Goal: Task Accomplishment & Management: Manage account settings

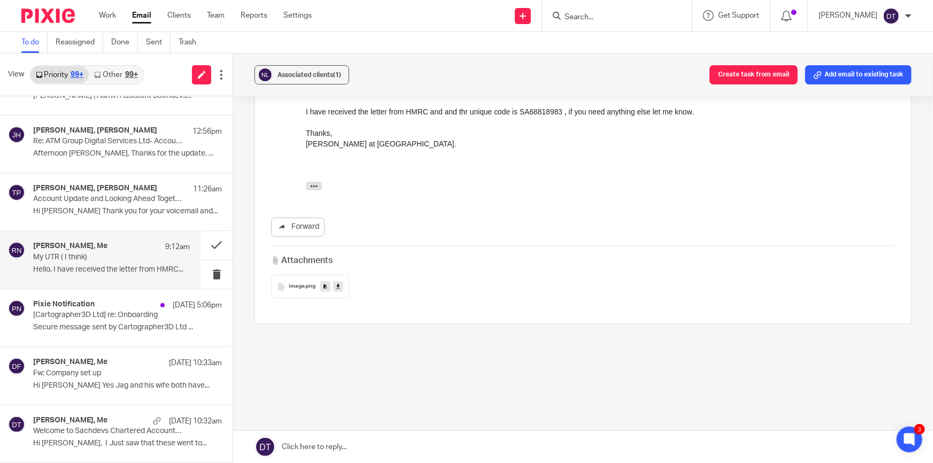
scroll to position [314, 0]
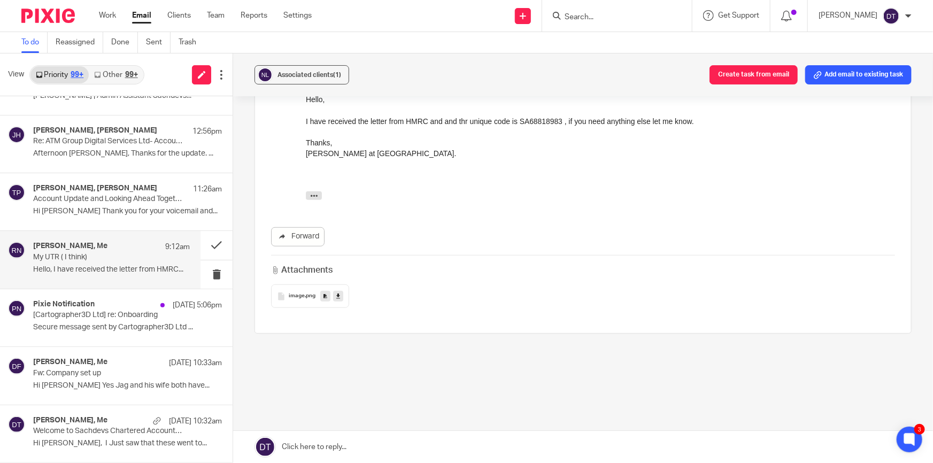
click at [138, 14] on link "Email" at bounding box center [141, 15] width 19 height 11
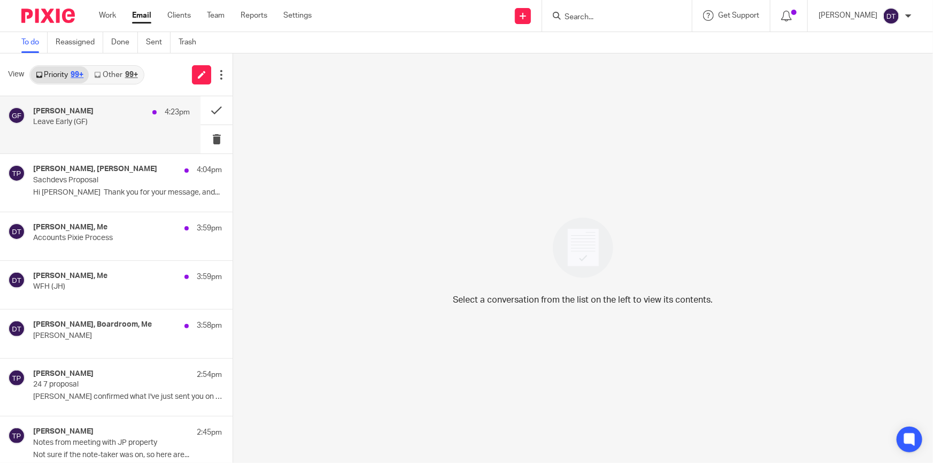
click at [42, 118] on p "Leave Early (GF)" at bounding box center [96, 122] width 126 height 9
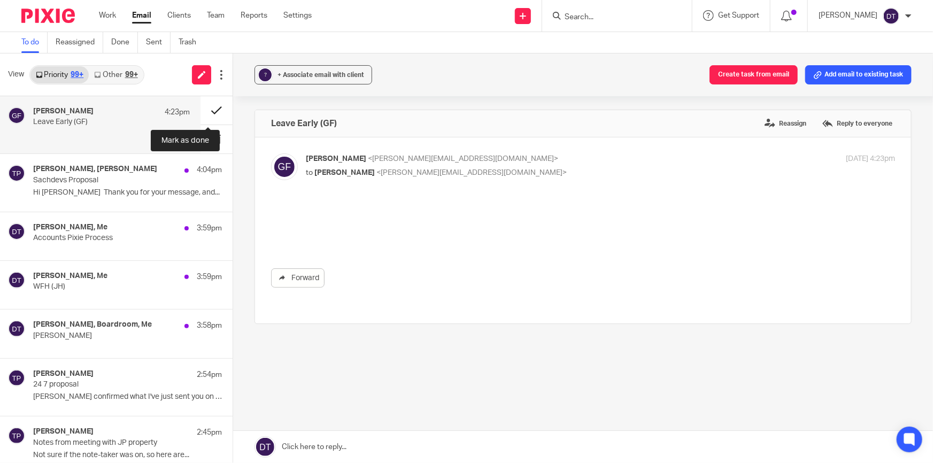
click at [207, 107] on button at bounding box center [216, 110] width 32 height 28
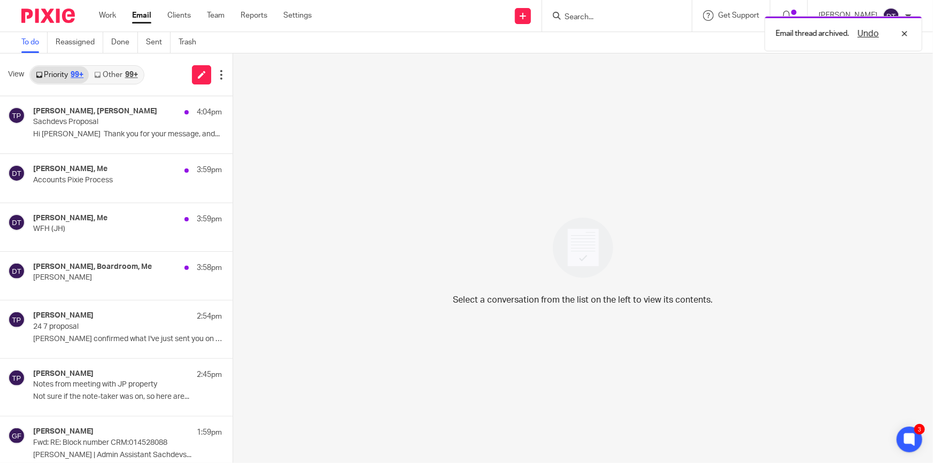
click at [127, 77] on div "99+" at bounding box center [131, 74] width 13 height 7
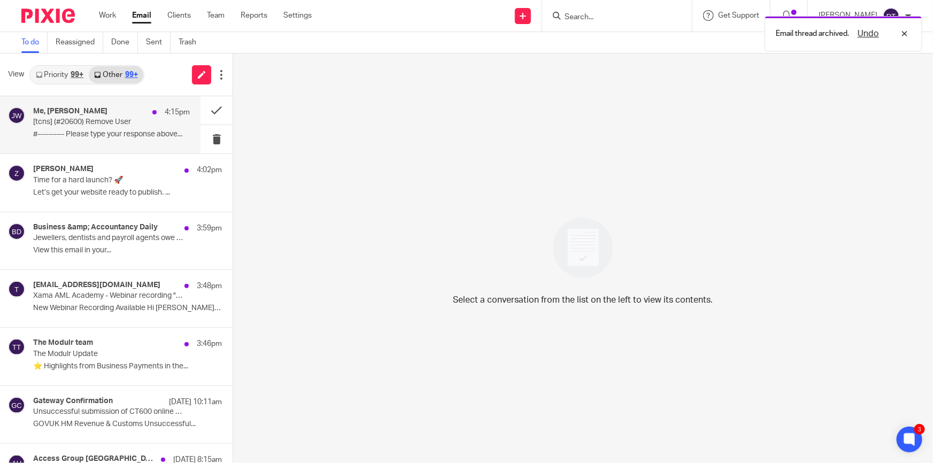
click at [105, 121] on p "[tcns] (#20600) Remove User" at bounding box center [96, 122] width 126 height 9
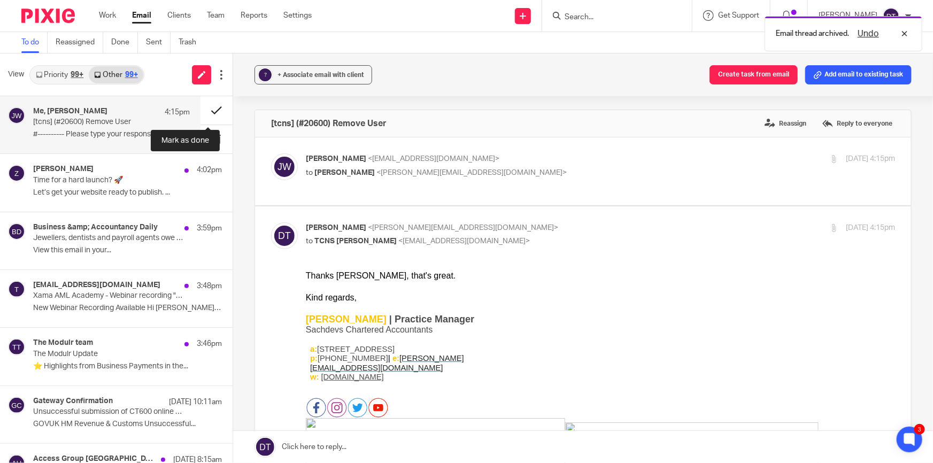
click at [209, 107] on button at bounding box center [216, 110] width 32 height 28
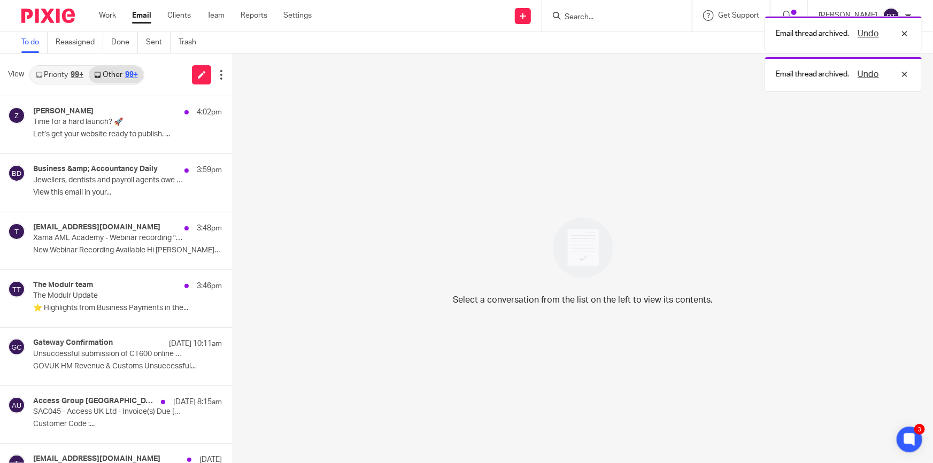
click at [94, 127] on div "[PERSON_NAME] 4:02pm Time for a hard launch? 🚀 Let’s get your website ready to …" at bounding box center [127, 125] width 189 height 36
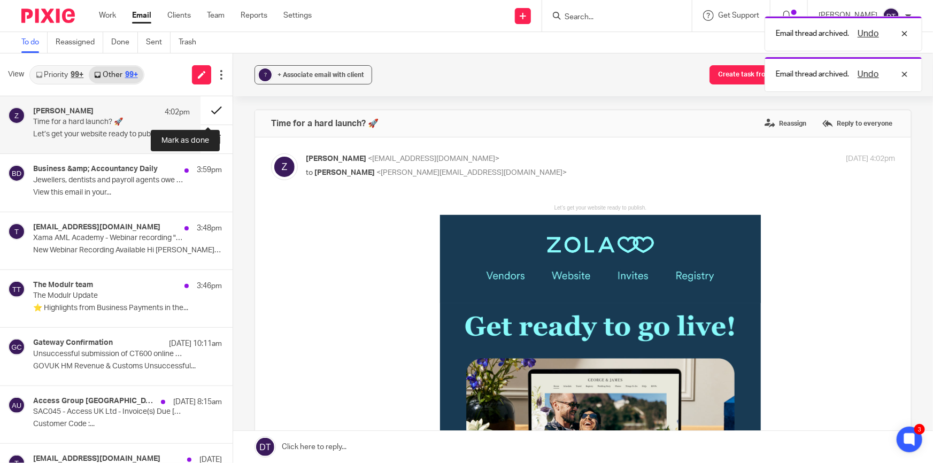
click at [208, 112] on button at bounding box center [216, 110] width 32 height 28
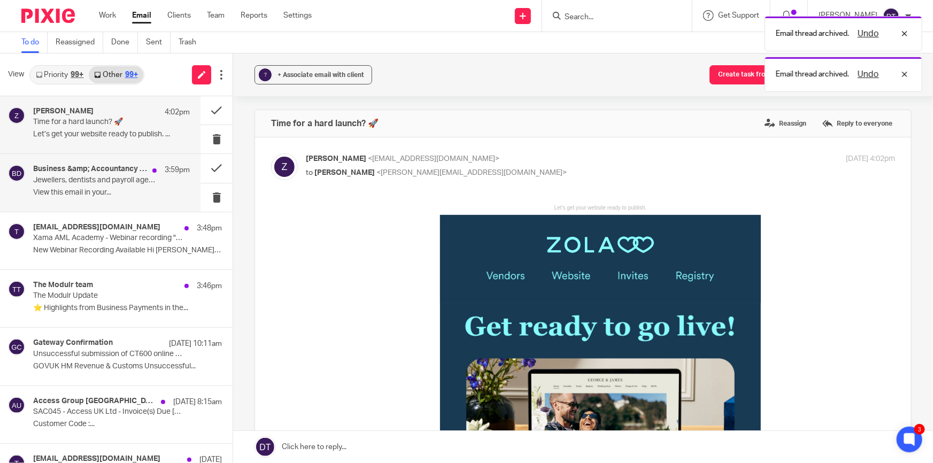
click at [81, 188] on p "View this email in your..." at bounding box center [111, 192] width 157 height 9
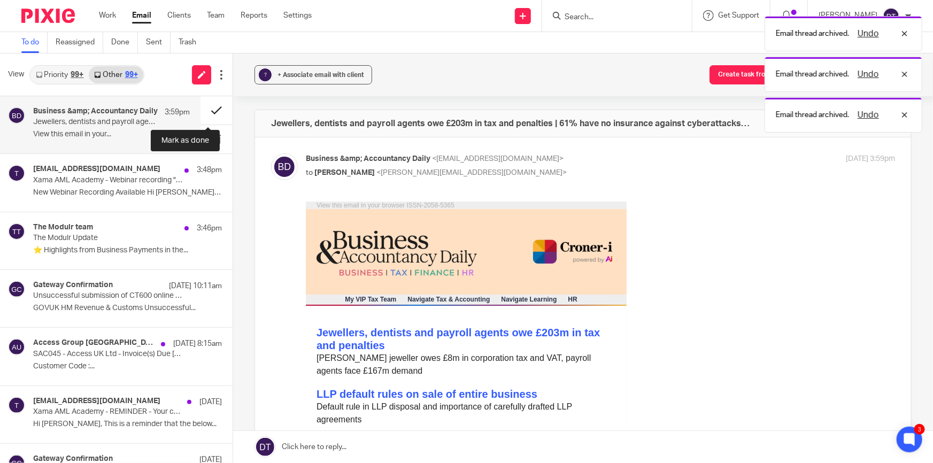
click at [210, 106] on button at bounding box center [216, 110] width 32 height 28
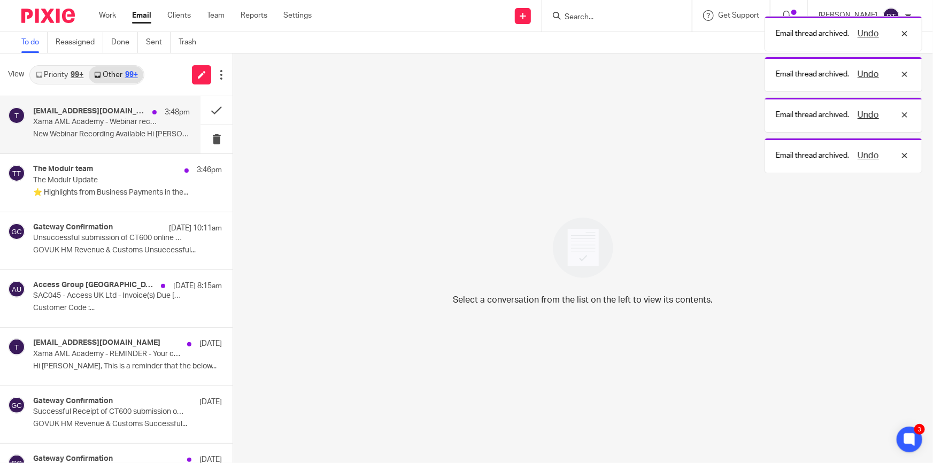
click at [87, 128] on div "[EMAIL_ADDRESS][DOMAIN_NAME] 3:48pm Xama AML Academy - Webinar recording "[Webi…" at bounding box center [111, 125] width 157 height 36
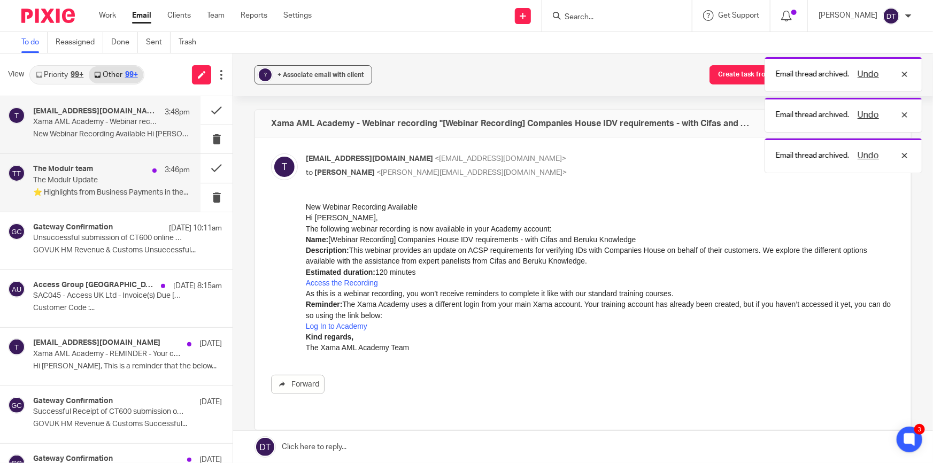
click at [105, 179] on p "The Modulr Update" at bounding box center [96, 180] width 126 height 9
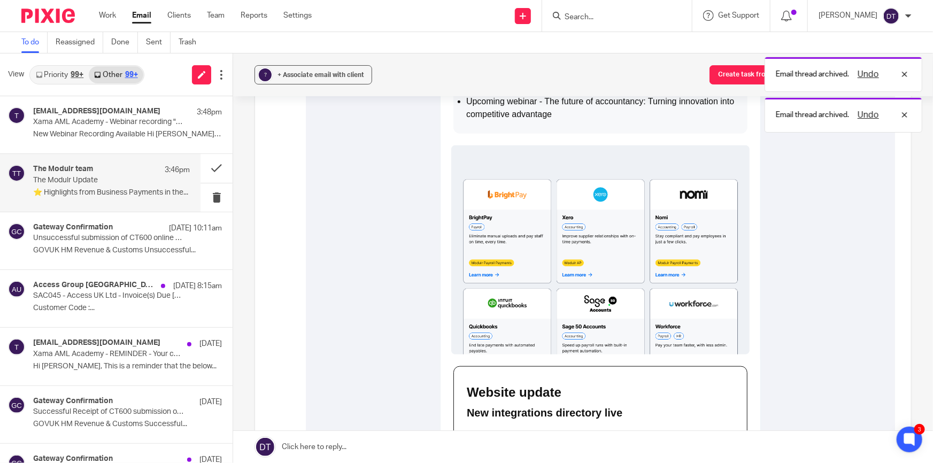
scroll to position [291, 0]
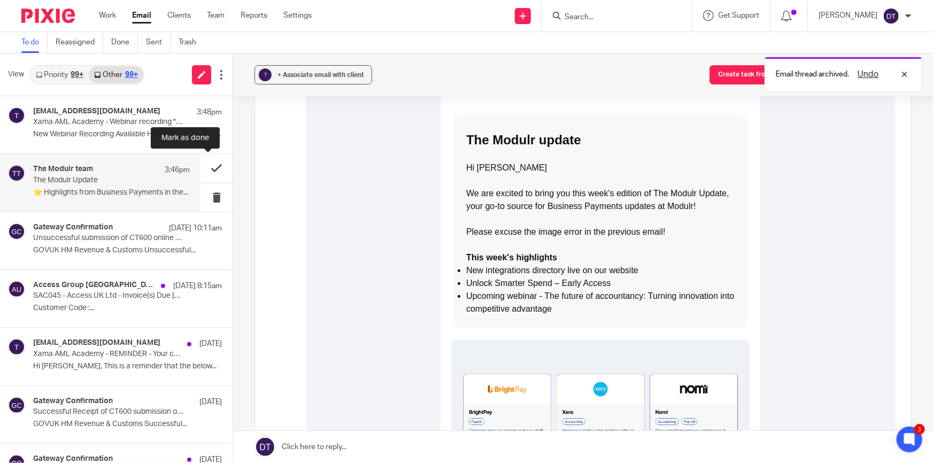
click at [203, 166] on button at bounding box center [216, 168] width 32 height 28
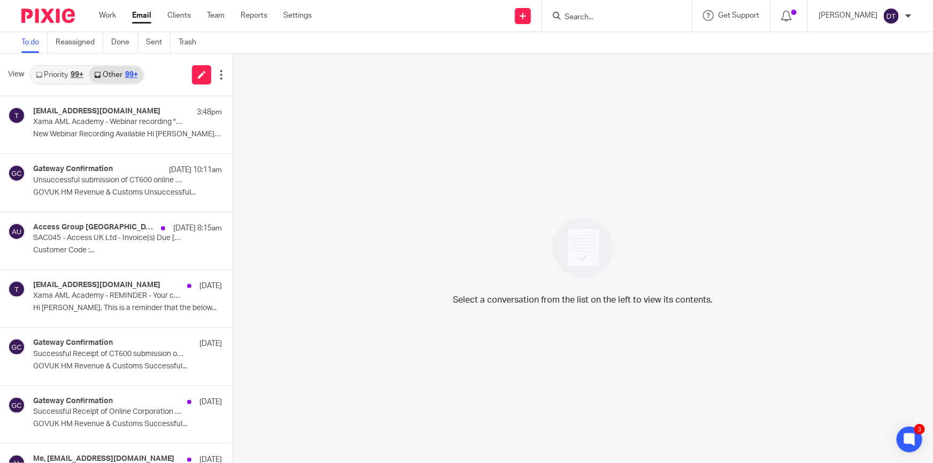
click at [55, 76] on link "Priority 99+" at bounding box center [59, 74] width 58 height 17
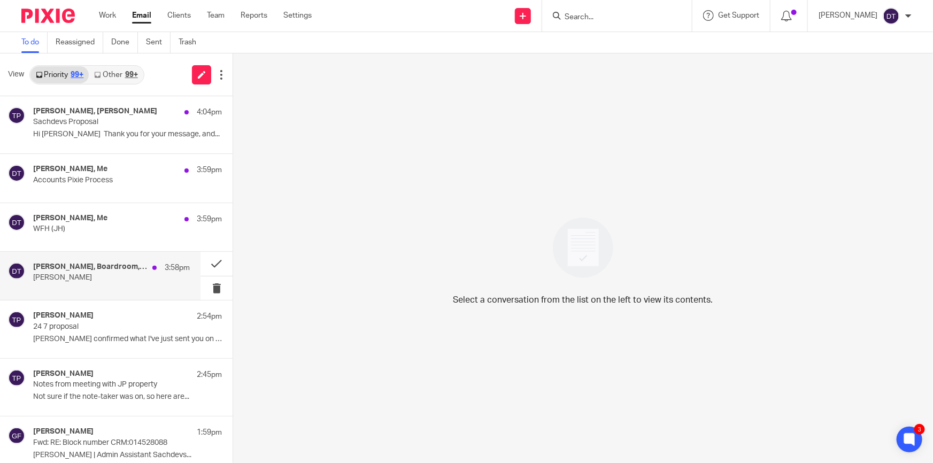
click at [89, 284] on div "[PERSON_NAME], Boardroom, Me 3:58pm [PERSON_NAME]" at bounding box center [111, 275] width 157 height 27
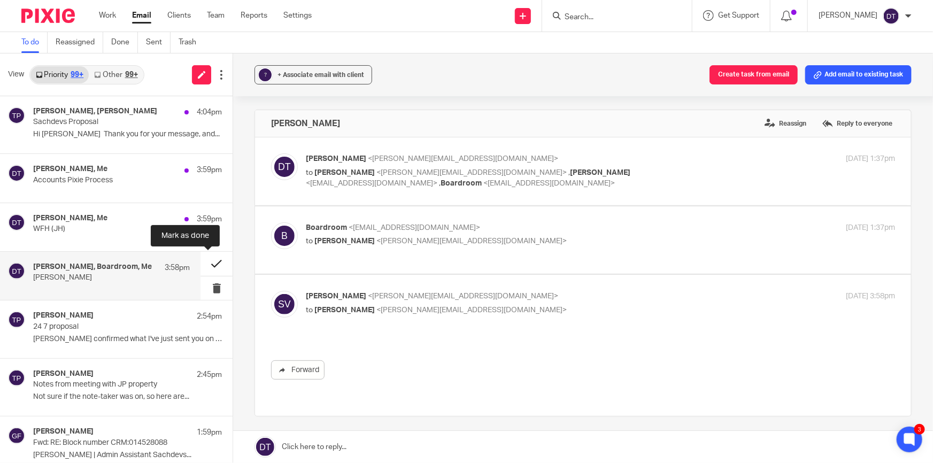
scroll to position [0, 0]
click at [212, 260] on button at bounding box center [216, 264] width 32 height 24
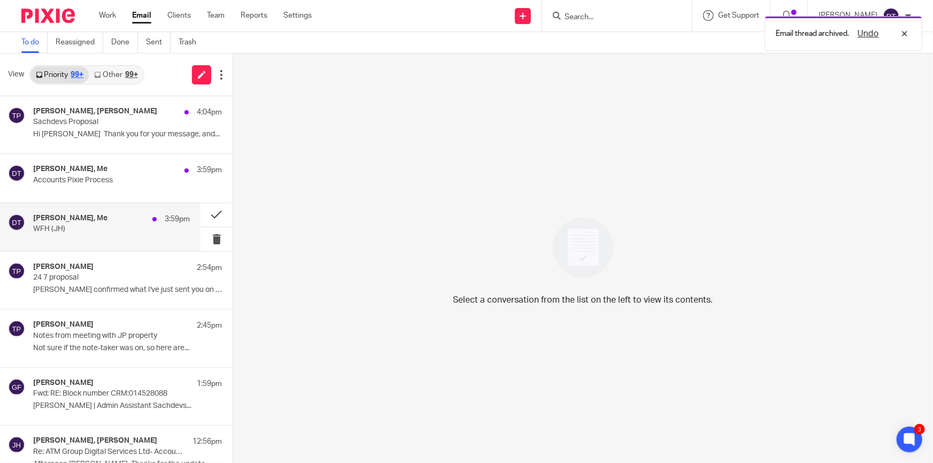
click at [53, 219] on h4 "[PERSON_NAME], Me" at bounding box center [70, 218] width 74 height 9
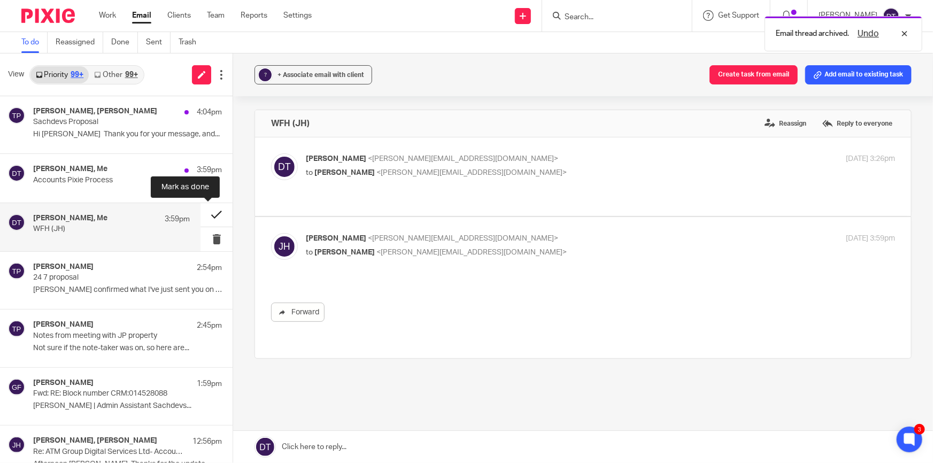
click at [209, 214] on button at bounding box center [216, 215] width 32 height 24
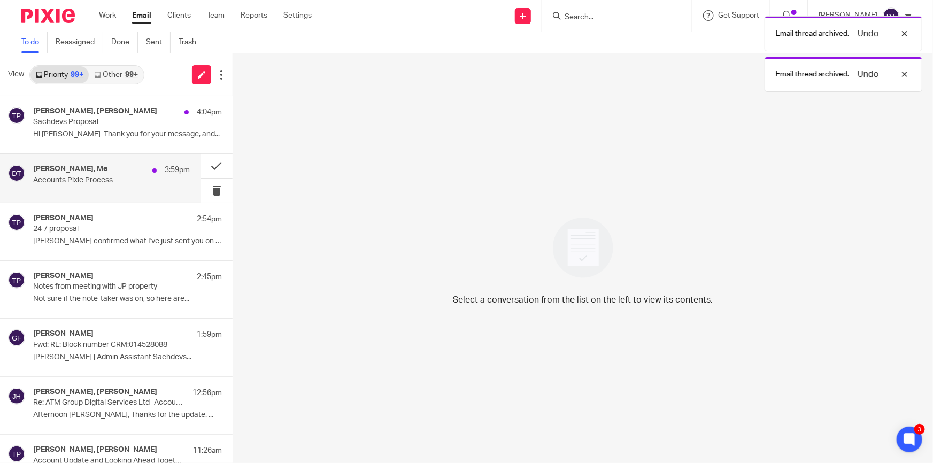
click at [123, 188] on div "[PERSON_NAME], Me 3:59pm Accounts Pixie Process" at bounding box center [111, 178] width 157 height 27
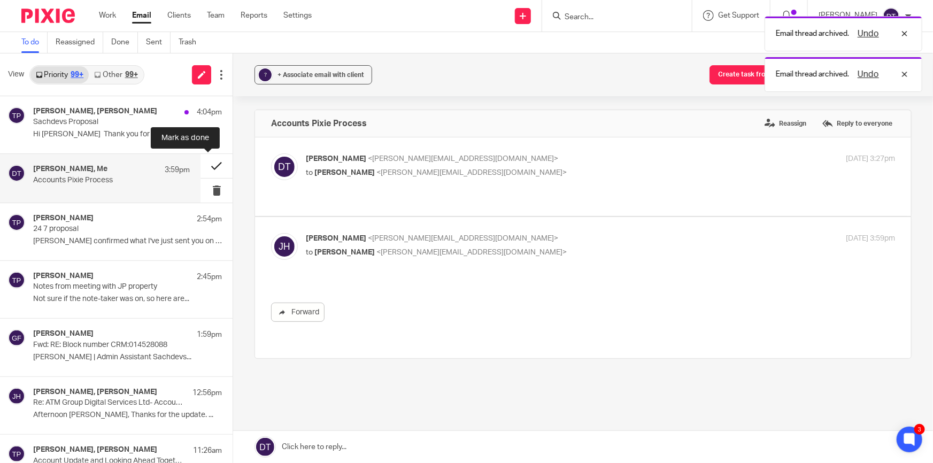
click at [205, 165] on button at bounding box center [216, 166] width 32 height 24
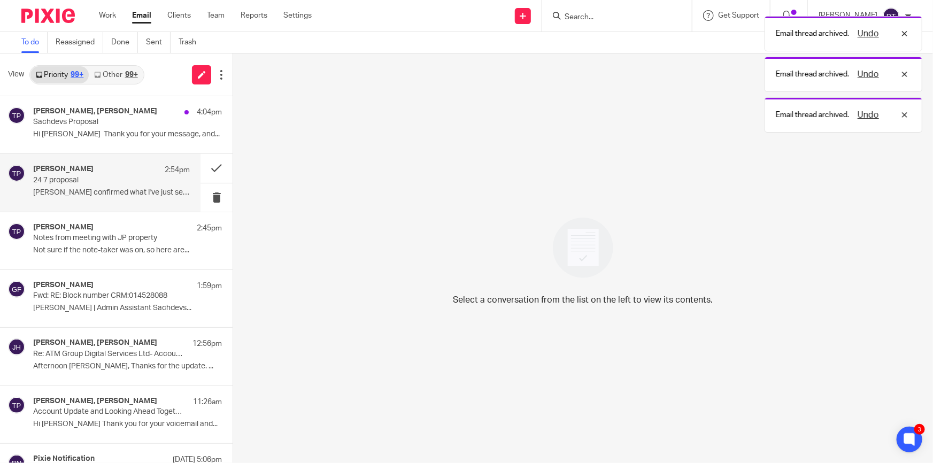
click at [131, 184] on p "24 7 proposal" at bounding box center [96, 180] width 126 height 9
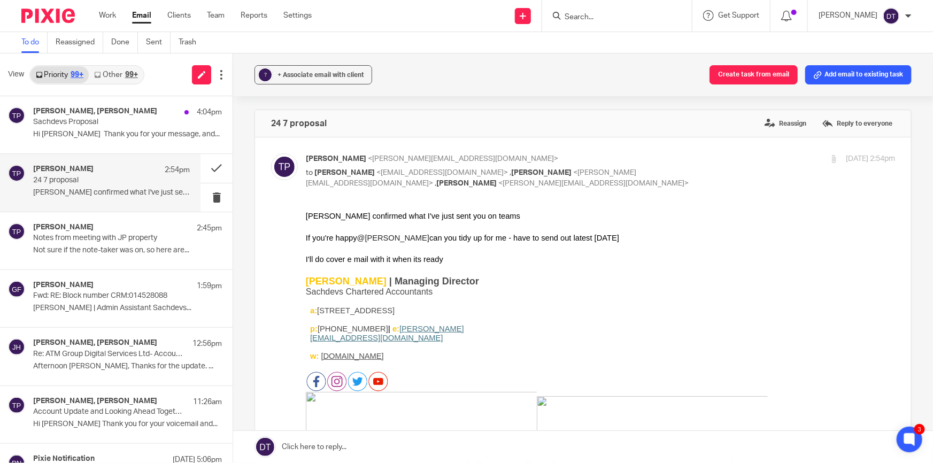
click at [139, 11] on link "Email" at bounding box center [141, 15] width 19 height 11
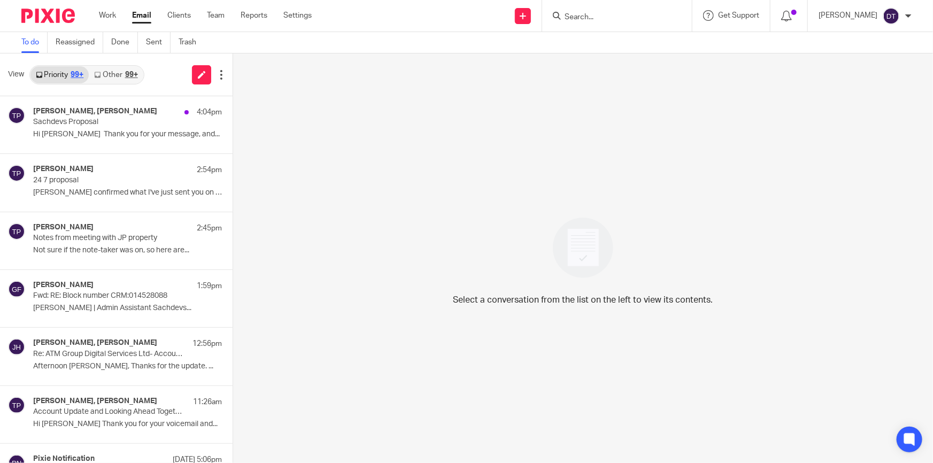
click at [122, 70] on link "Other 99+" at bounding box center [116, 74] width 54 height 17
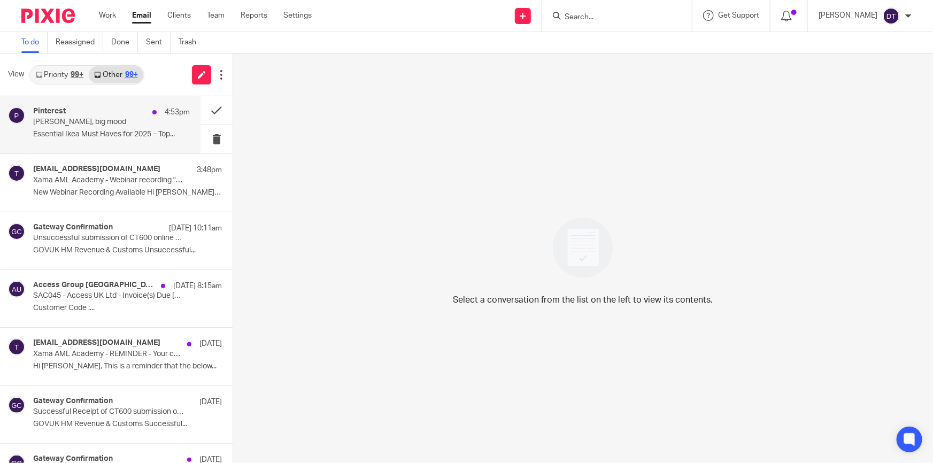
click at [116, 121] on p "Deanna, big mood" at bounding box center [96, 122] width 126 height 9
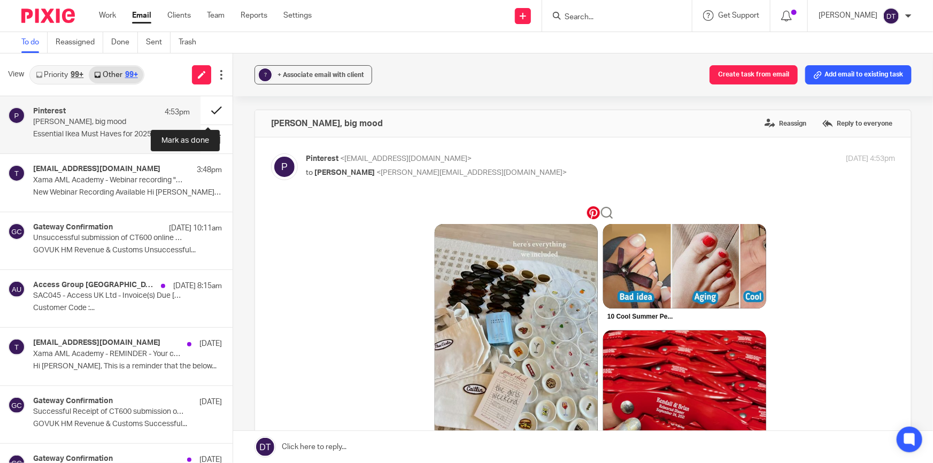
click at [207, 109] on button at bounding box center [216, 110] width 32 height 28
